Goal: Information Seeking & Learning: Learn about a topic

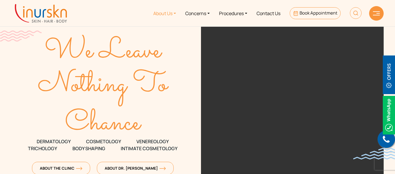
click at [166, 13] on link "About Us" at bounding box center [165, 13] width 32 height 22
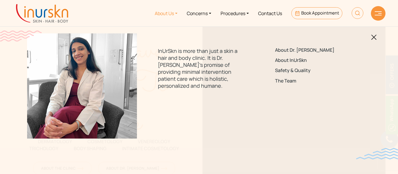
click at [171, 15] on link "About Us" at bounding box center [166, 13] width 32 height 22
click at [289, 60] on link "About InUrSkn" at bounding box center [316, 61] width 82 height 6
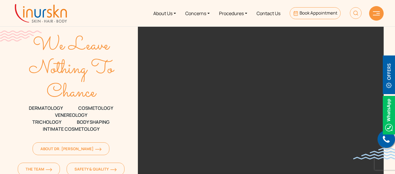
click at [156, 88] on video at bounding box center [261, 113] width 246 height 175
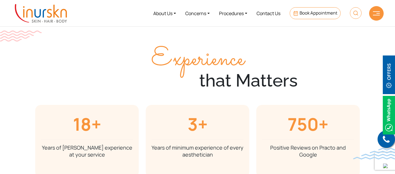
scroll to position [1094, 0]
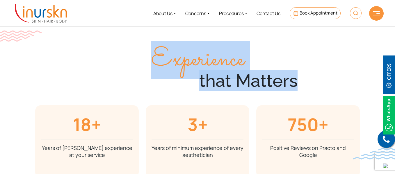
drag, startPoint x: 153, startPoint y: 54, endPoint x: 297, endPoint y: 85, distance: 147.3
click at [297, 85] on div "Experience that Matters" at bounding box center [197, 77] width 221 height 57
click at [48, 59] on div "Experience that Matters" at bounding box center [198, 77] width 332 height 57
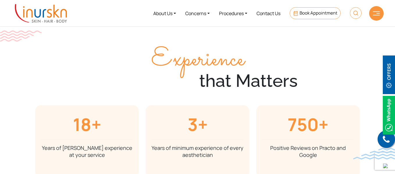
click at [48, 59] on div "Experience that Matters" at bounding box center [198, 77] width 332 height 57
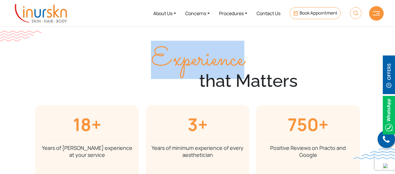
drag, startPoint x: 157, startPoint y: 58, endPoint x: 244, endPoint y: 70, distance: 87.6
click at [244, 70] on span "Experience" at bounding box center [197, 60] width 93 height 38
copy span "Experience"
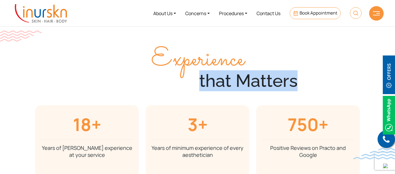
drag, startPoint x: 202, startPoint y: 86, endPoint x: 297, endPoint y: 82, distance: 94.9
click at [297, 82] on div "that Matters" at bounding box center [198, 80] width 214 height 21
copy div "that Matters"
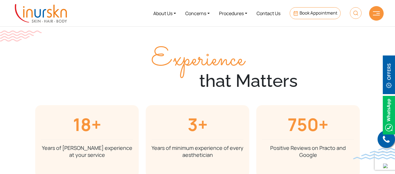
click at [72, 69] on div "Experience that Matters" at bounding box center [198, 77] width 332 height 57
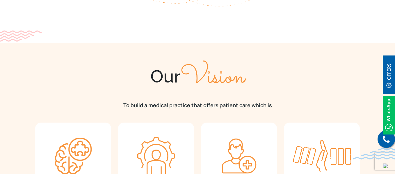
scroll to position [400, 0]
drag, startPoint x: 153, startPoint y: 76, endPoint x: 244, endPoint y: 71, distance: 91.2
click at [244, 71] on div "Our Vision" at bounding box center [197, 76] width 325 height 22
copy div "Our Vision"
click at [129, 105] on p "To build a medical practice that offers patient care which is" at bounding box center [197, 104] width 325 height 7
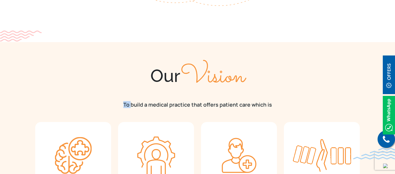
click at [129, 105] on p "To build a medical practice that offers patient care which is" at bounding box center [197, 104] width 325 height 7
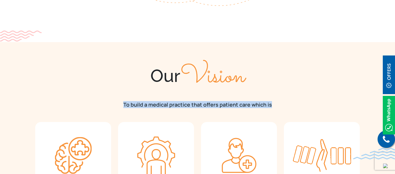
click at [129, 105] on p "To build a medical practice that offers patient care which is" at bounding box center [197, 104] width 325 height 7
copy div "To build a medical practice that offers patient care which is"
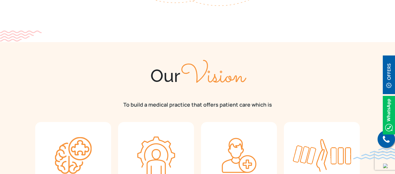
click at [53, 54] on section "Our Vision To build a medical practice that offers patient care which is Holist…" at bounding box center [197, 143] width 395 height 202
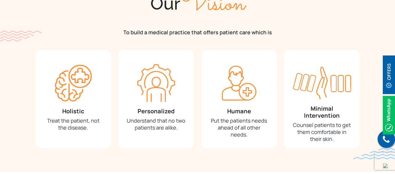
scroll to position [473, 0]
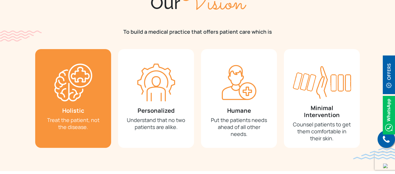
click at [73, 112] on h3 "Holistic" at bounding box center [73, 110] width 59 height 7
copy h3 "Holistic"
drag, startPoint x: 47, startPoint y: 121, endPoint x: 93, endPoint y: 127, distance: 46.9
click at [93, 127] on p "Treat the patient, not the disease." at bounding box center [73, 124] width 59 height 14
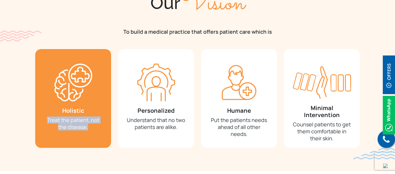
copy p "Treat the patient, not the disease."
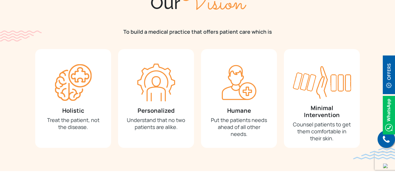
click at [0, 106] on section "Our Vision To build a medical practice that offers patient care which is Holist…" at bounding box center [197, 70] width 395 height 202
